Goal: Task Accomplishment & Management: Use online tool/utility

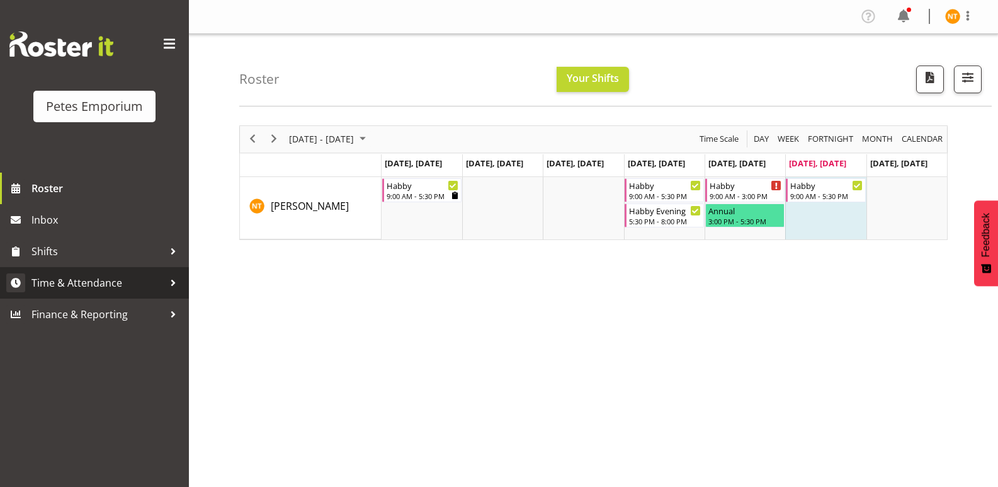
click at [76, 278] on span "Time & Attendance" at bounding box center [97, 282] width 132 height 19
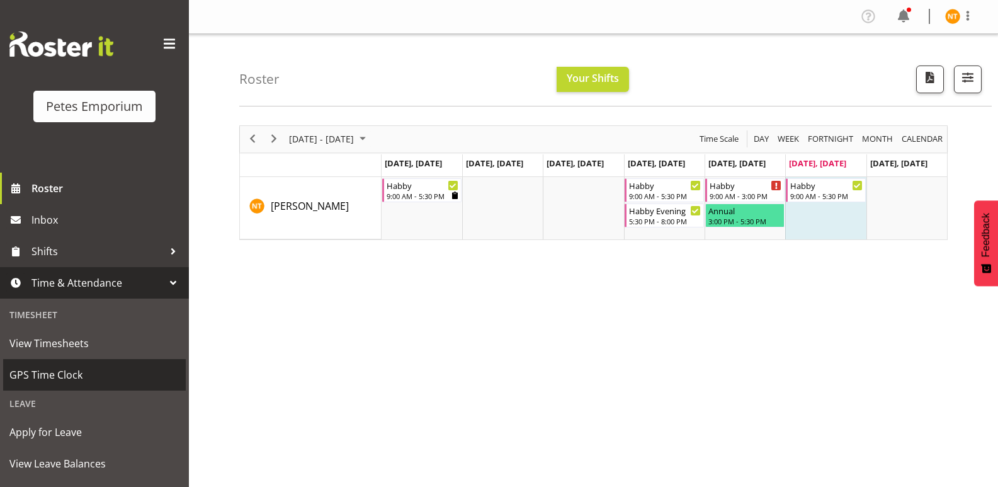
click at [49, 367] on span "GPS Time Clock" at bounding box center [94, 374] width 170 height 19
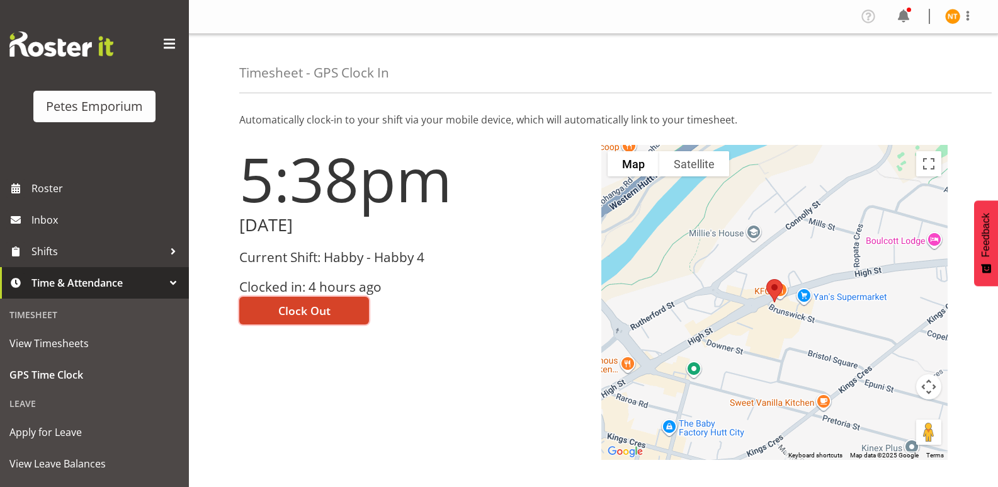
click at [297, 306] on span "Clock Out" at bounding box center [304, 310] width 52 height 16
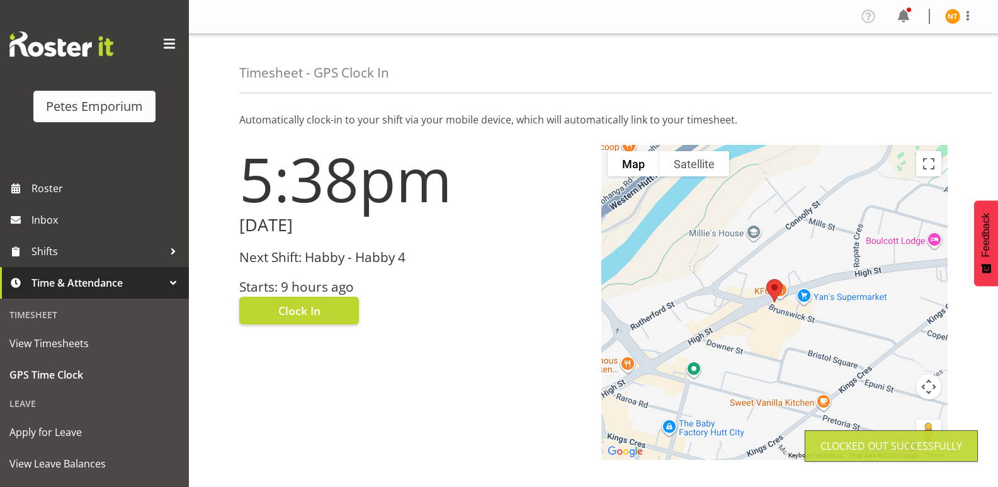
click at [950, 18] on img at bounding box center [952, 16] width 15 height 15
click at [898, 61] on link "Log Out" at bounding box center [915, 66] width 121 height 23
